Goal: Navigation & Orientation: Find specific page/section

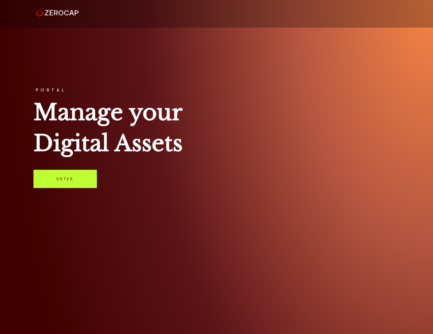
click at [70, 182] on link "Enter" at bounding box center [64, 179] width 63 height 18
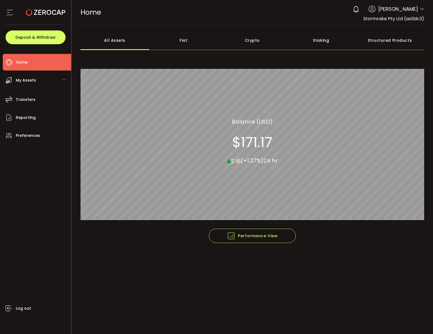
click at [46, 84] on div "My Assets" at bounding box center [37, 80] width 68 height 17
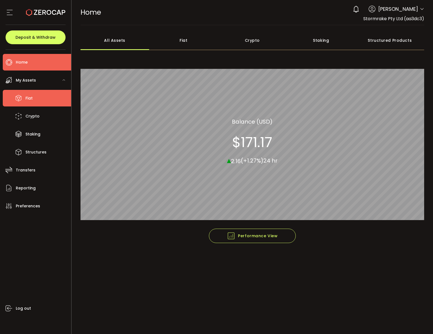
click at [32, 99] on span "Fiat" at bounding box center [28, 98] width 7 height 8
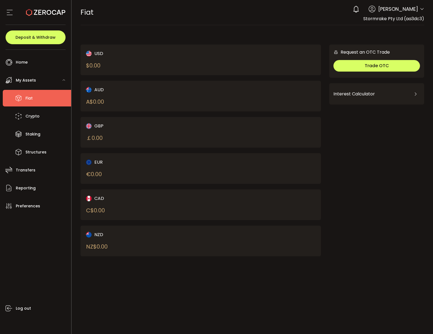
click at [55, 82] on div "My Assets" at bounding box center [37, 80] width 68 height 17
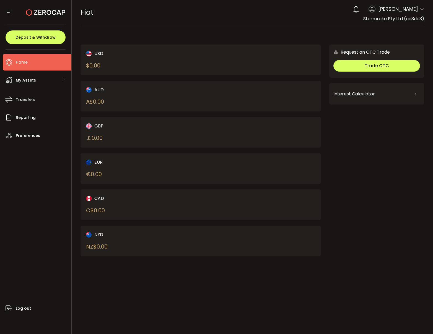
click at [39, 62] on li "Home" at bounding box center [37, 62] width 68 height 17
